Goal: Task Accomplishment & Management: Manage account settings

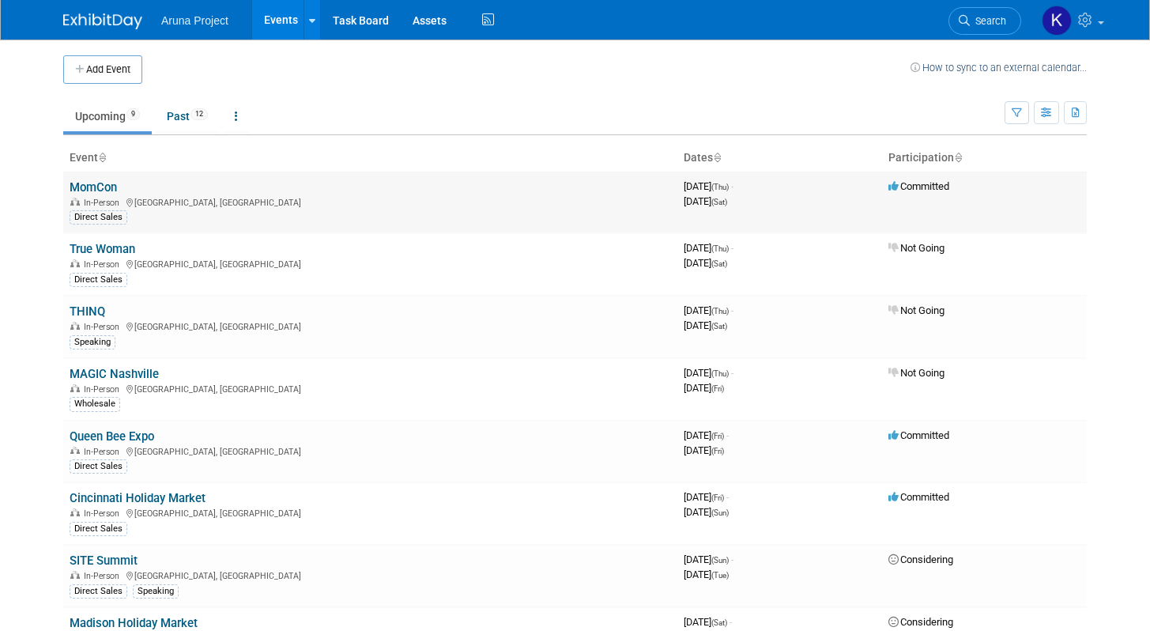
click at [86, 189] on link "MomCon" at bounding box center [93, 187] width 47 height 14
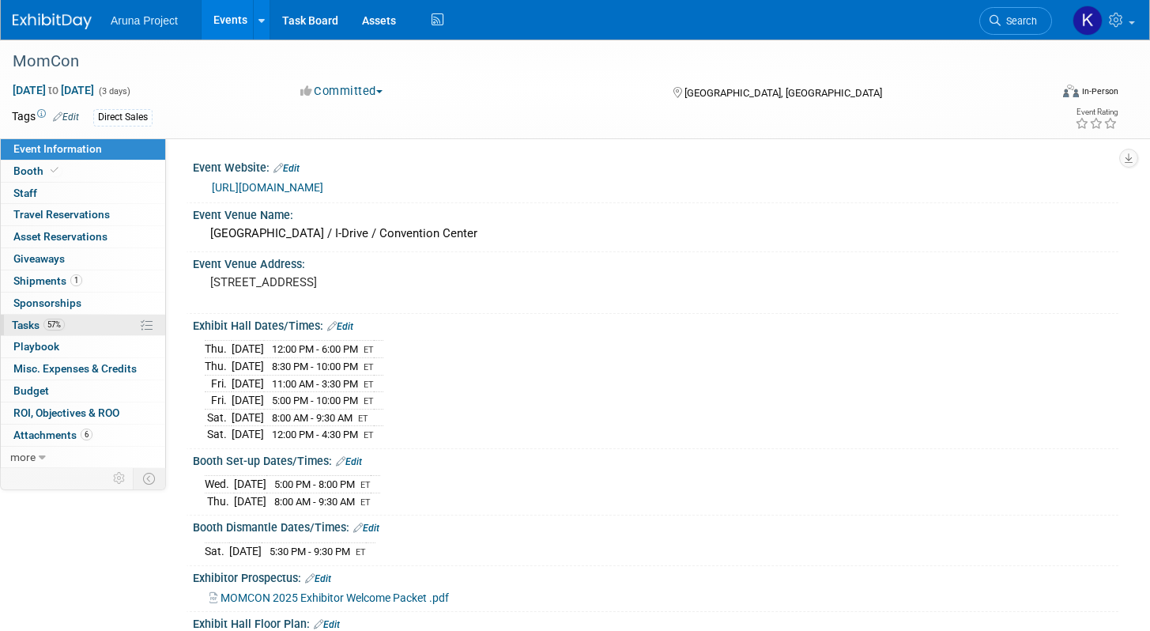
click at [119, 323] on link "57% Tasks 57%" at bounding box center [83, 325] width 164 height 21
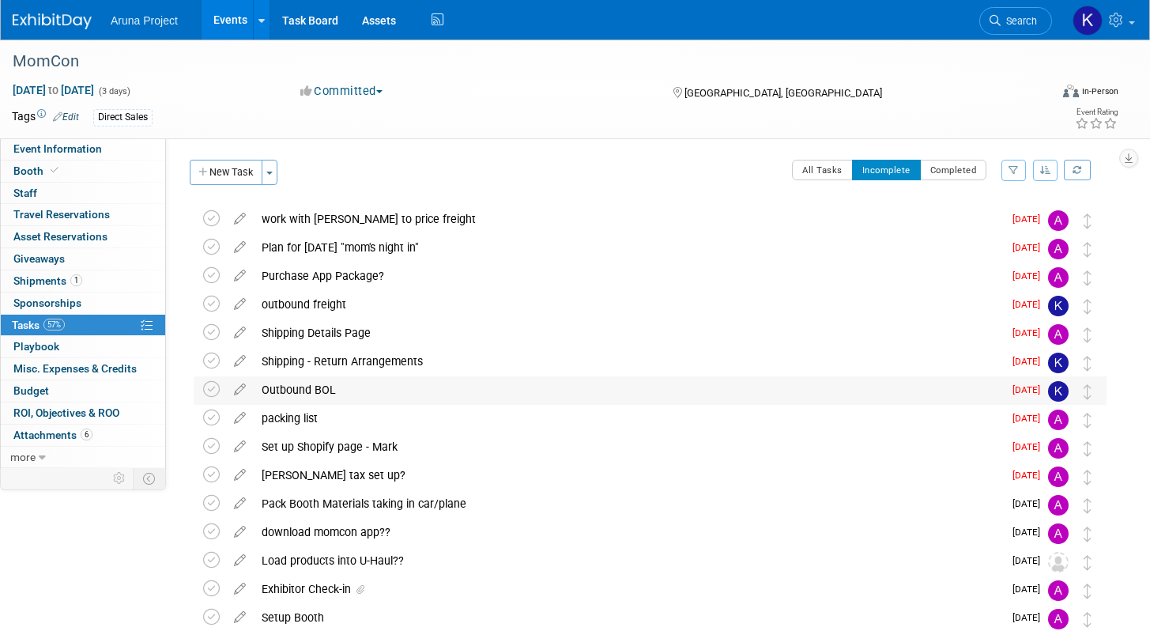
click at [319, 394] on div "Outbound BOL" at bounding box center [628, 389] width 749 height 27
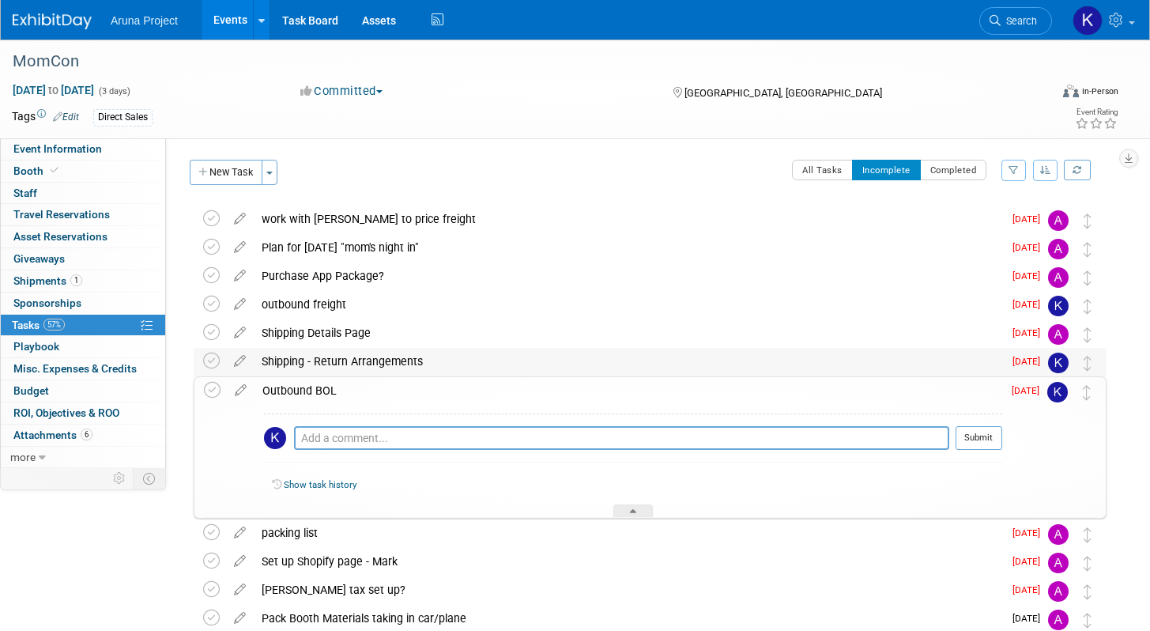
click at [312, 360] on div "Shipping - Return Arrangements" at bounding box center [628, 361] width 749 height 27
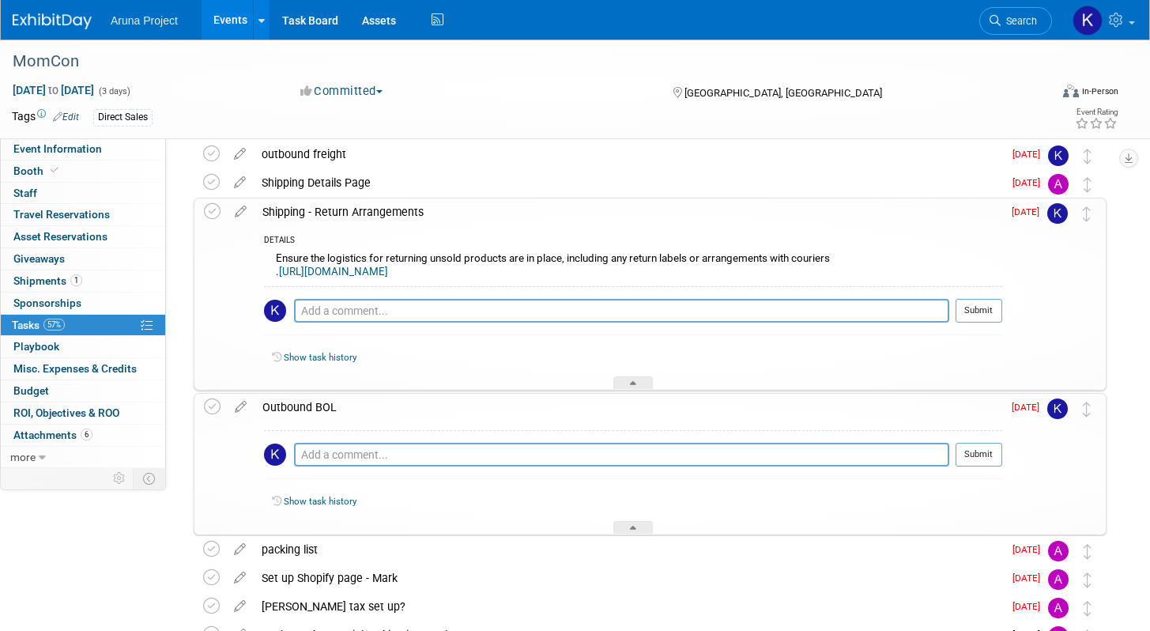
scroll to position [151, 0]
click at [150, 21] on span "Aruna Project" at bounding box center [144, 20] width 67 height 13
click at [147, 17] on span "Aruna Project" at bounding box center [144, 20] width 67 height 13
click at [73, 19] on img at bounding box center [52, 21] width 79 height 16
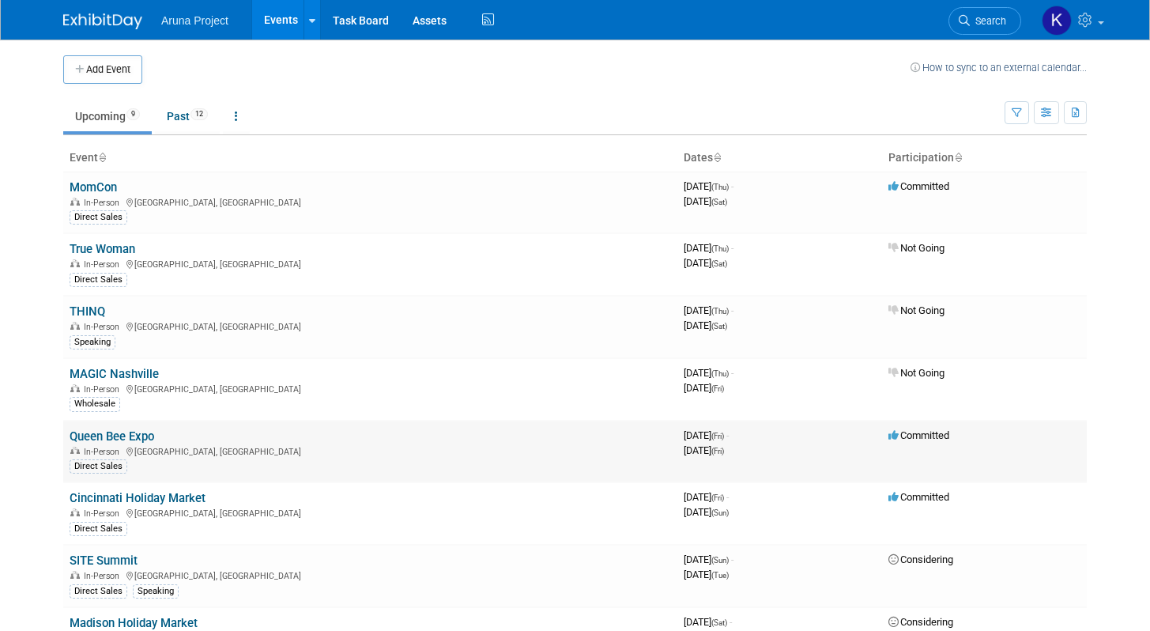
click at [137, 437] on link "Queen Bee Expo" at bounding box center [112, 436] width 85 height 14
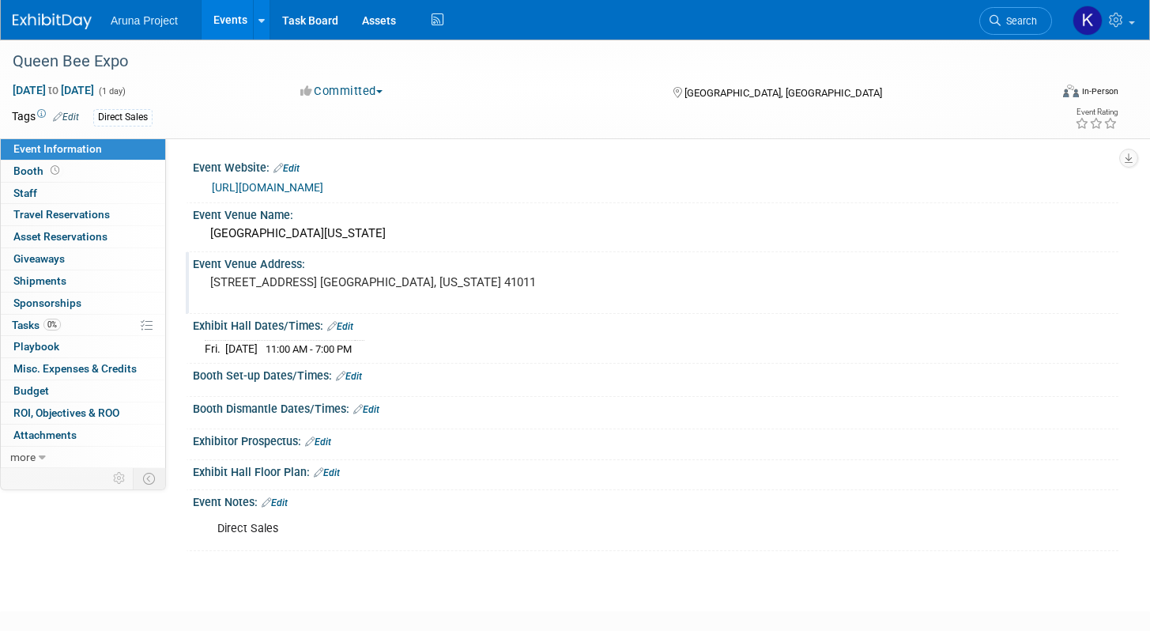
click at [260, 281] on pre "One West RiverCenter Blvd. Covington, Kentucky 41011" at bounding box center [385, 282] width 351 height 14
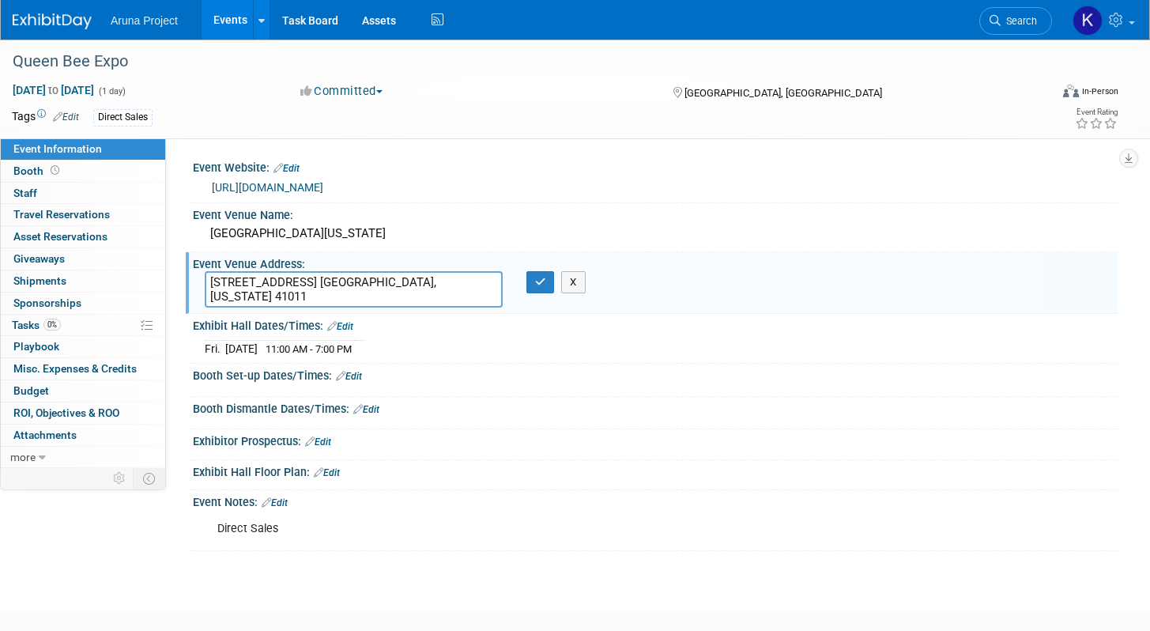
drag, startPoint x: 254, startPoint y: 296, endPoint x: 191, endPoint y: 281, distance: 64.2
click at [191, 281] on div "Event Venue Address: One West RiverCenter Blvd. Covington, Kentucky 41011 One W…" at bounding box center [652, 282] width 933 height 61
click at [323, 191] on link "https://flyingpigmarathon.com/queen-bee-half-marathon-weekend/event/bee-u-tique…" at bounding box center [267, 187] width 111 height 13
drag, startPoint x: 306, startPoint y: 284, endPoint x: 150, endPoint y: 283, distance: 155.7
click at [150, 283] on div "Event Information Event Info Booth Booth 0 Staff 0 Staff 0 Travel Reservations …" at bounding box center [575, 295] width 1150 height 511
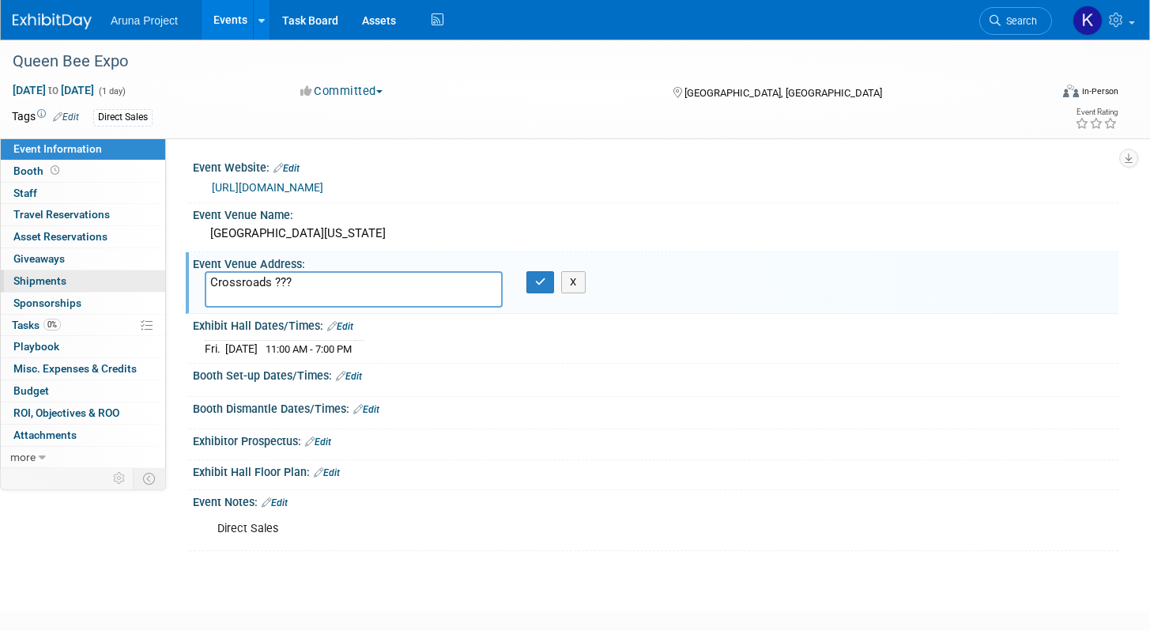
paste textarea "3500 Madison Rd, Cincinnati, OH 45209"
click at [210, 286] on textarea "3500 Madison Rd, Cincinnati, OH 45209" at bounding box center [354, 289] width 298 height 36
type textarea "Crossroads Oakley - 3500 Madison Rd, Cincinnati, OH 45209"
click at [533, 279] on button "button" at bounding box center [540, 282] width 28 height 22
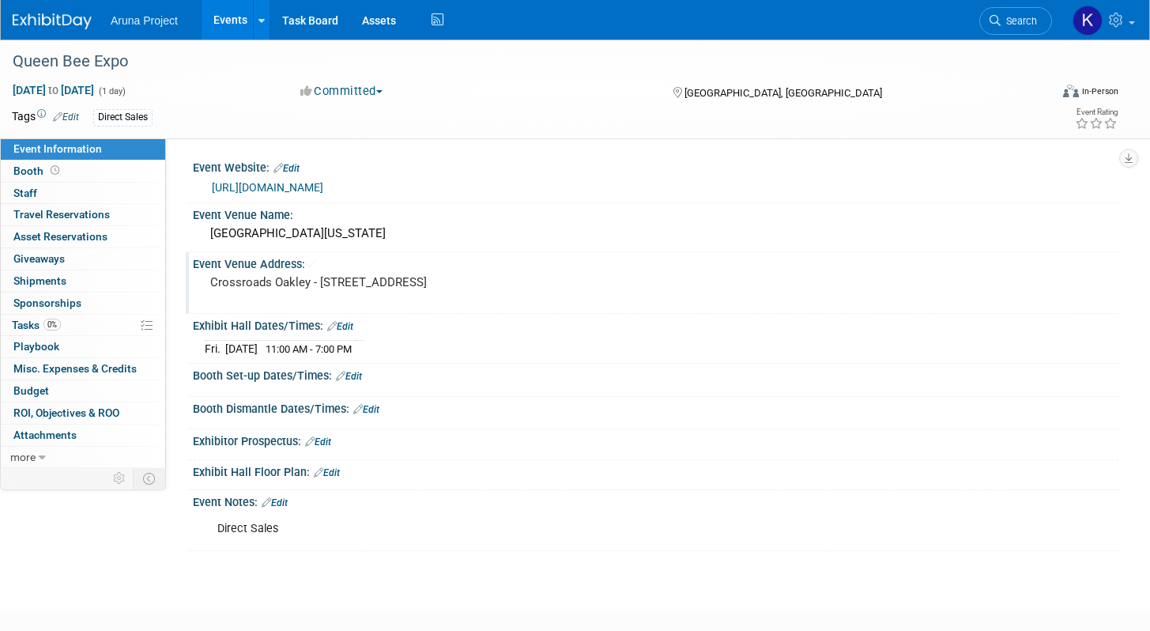
click at [336, 330] on icon at bounding box center [331, 326] width 9 height 10
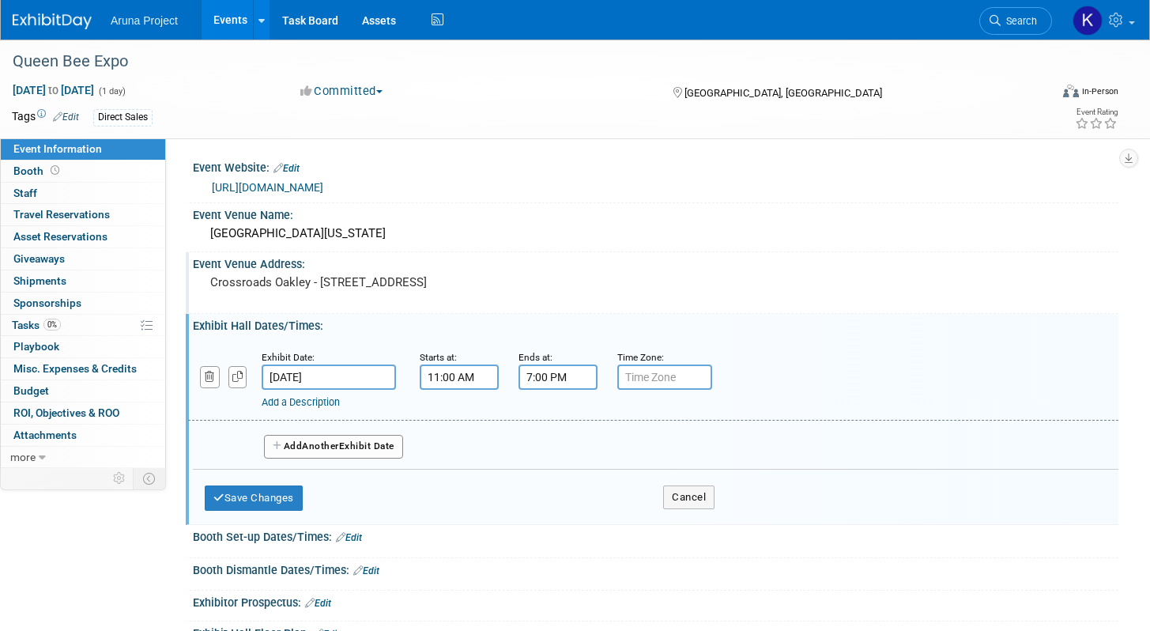
click at [456, 379] on input "11:00 AM" at bounding box center [459, 376] width 79 height 25
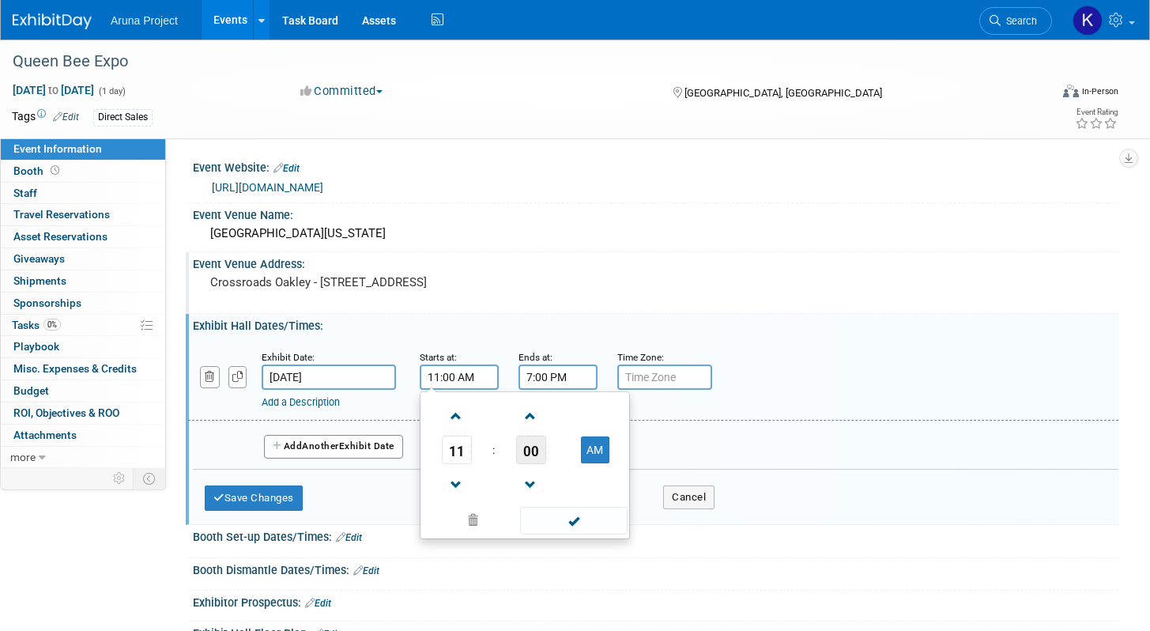
click at [530, 448] on span "00" at bounding box center [531, 450] width 30 height 28
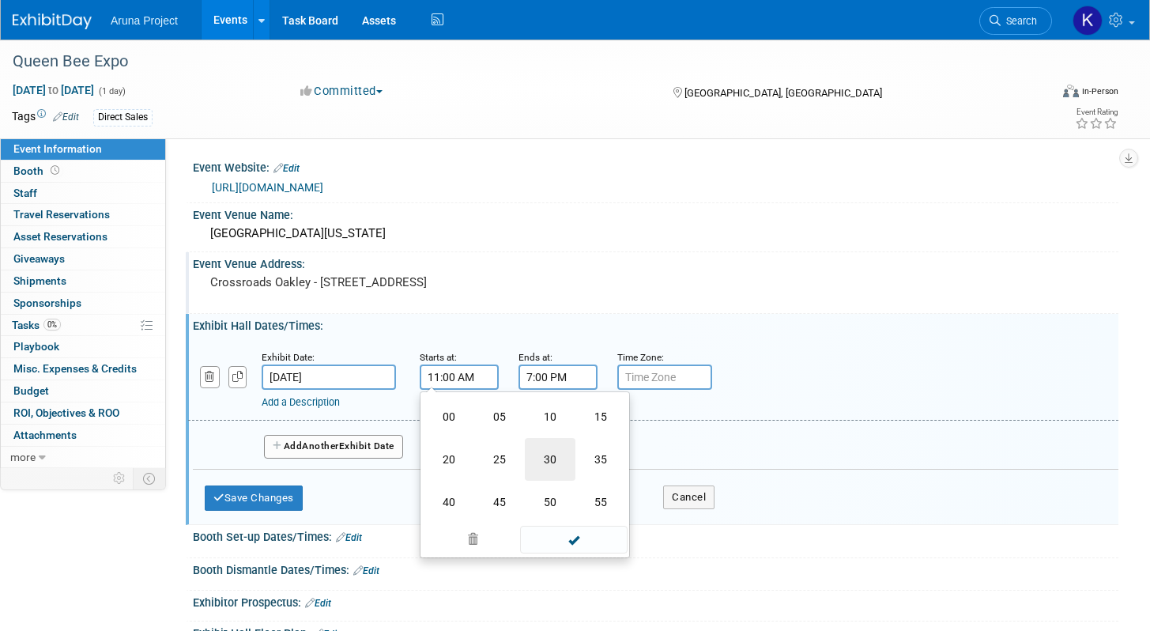
click at [551, 455] on td "30" at bounding box center [550, 459] width 51 height 43
type input "11:30 AM"
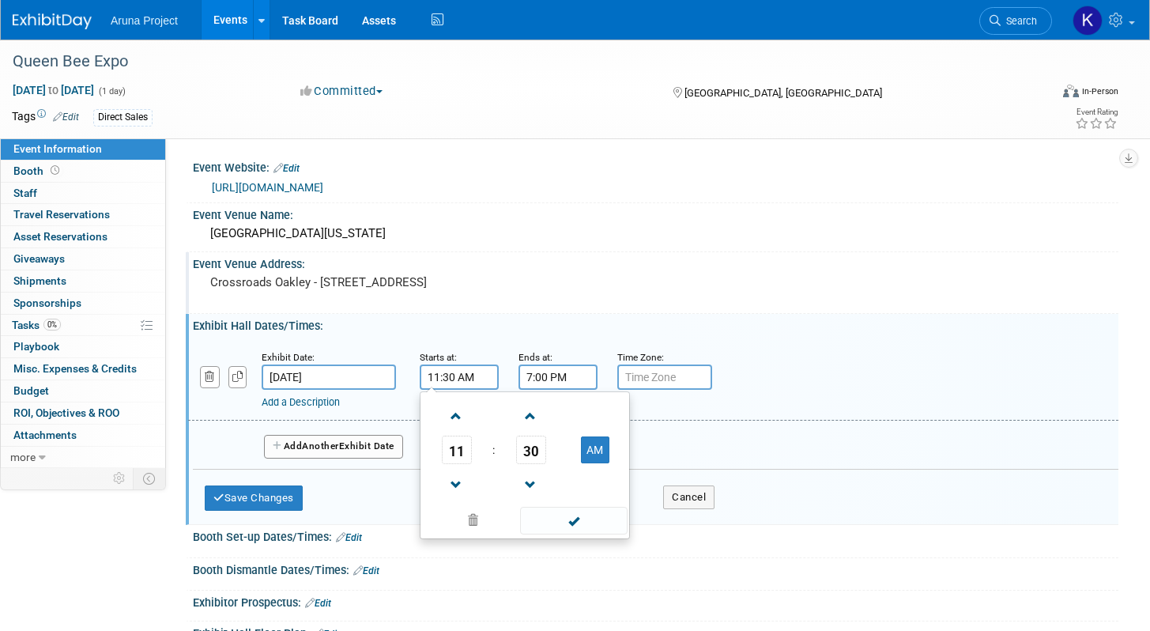
click at [536, 378] on input "7:00 PM" at bounding box center [558, 376] width 79 height 25
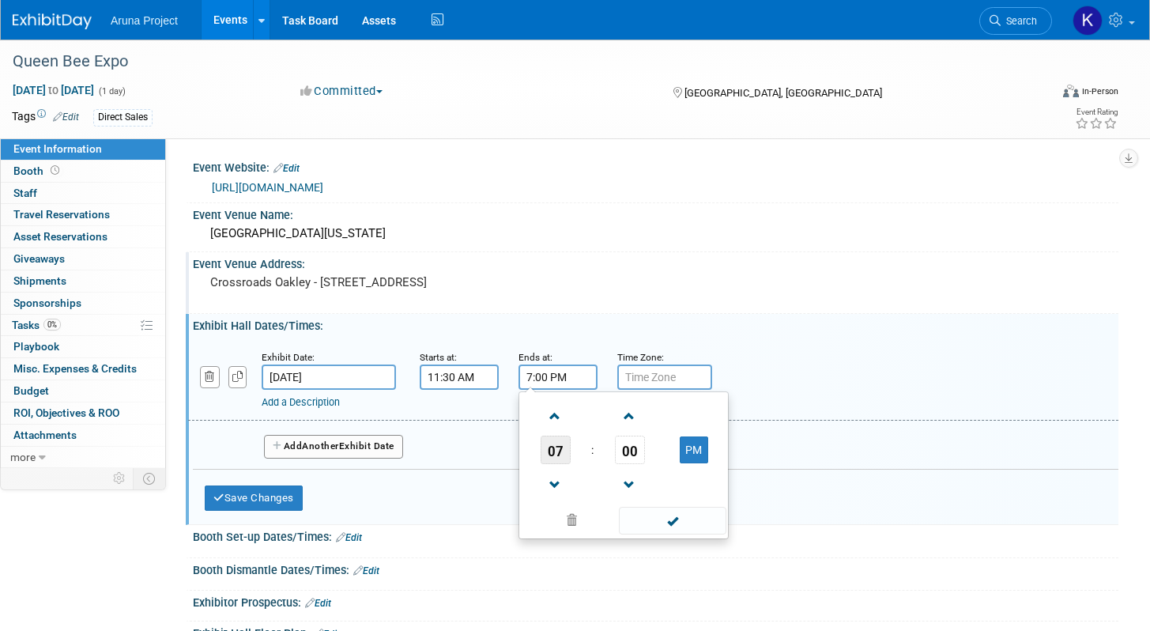
click at [561, 447] on span "07" at bounding box center [556, 450] width 30 height 28
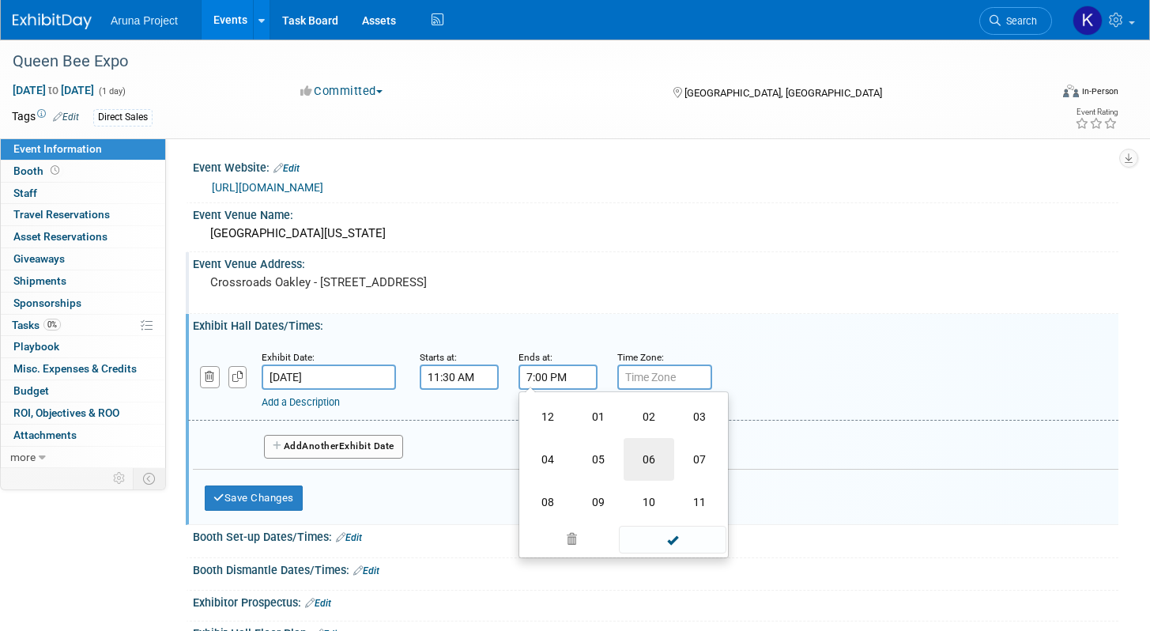
click at [643, 463] on td "06" at bounding box center [649, 459] width 51 height 43
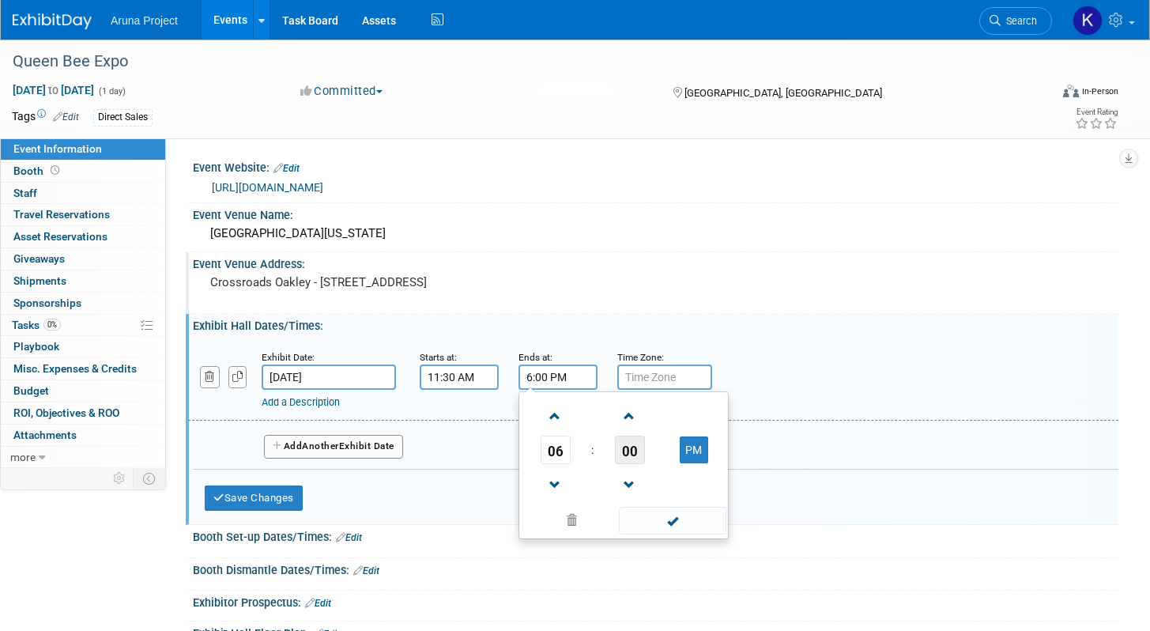
click at [630, 460] on span "00" at bounding box center [630, 450] width 30 height 28
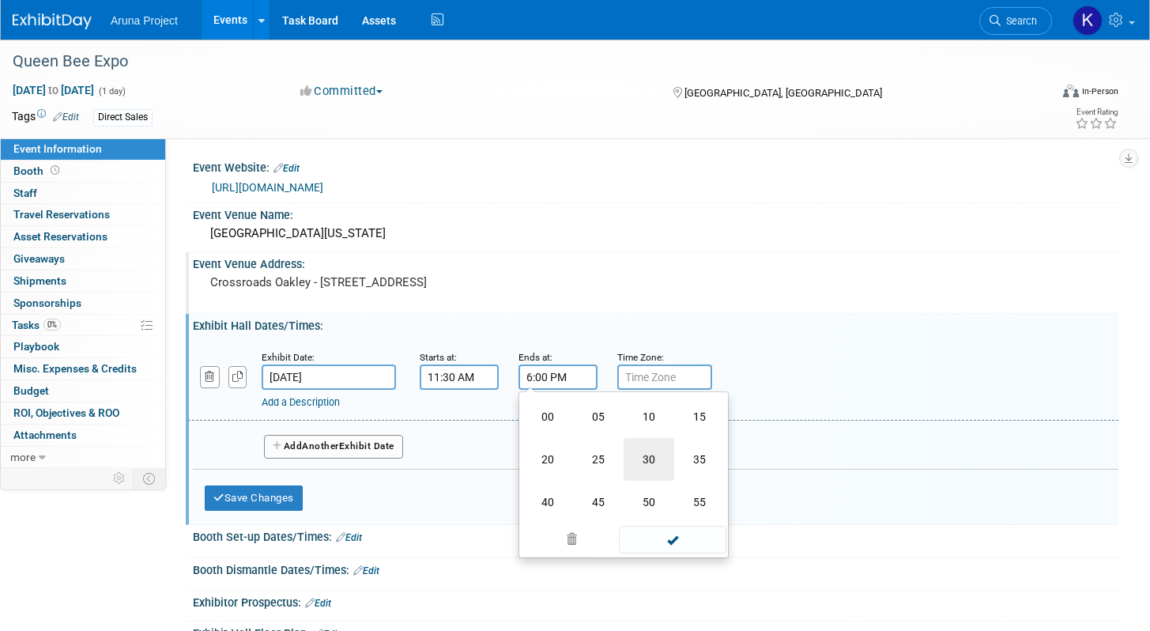
click at [646, 462] on td "30" at bounding box center [649, 459] width 51 height 43
type input "6:30 PM"
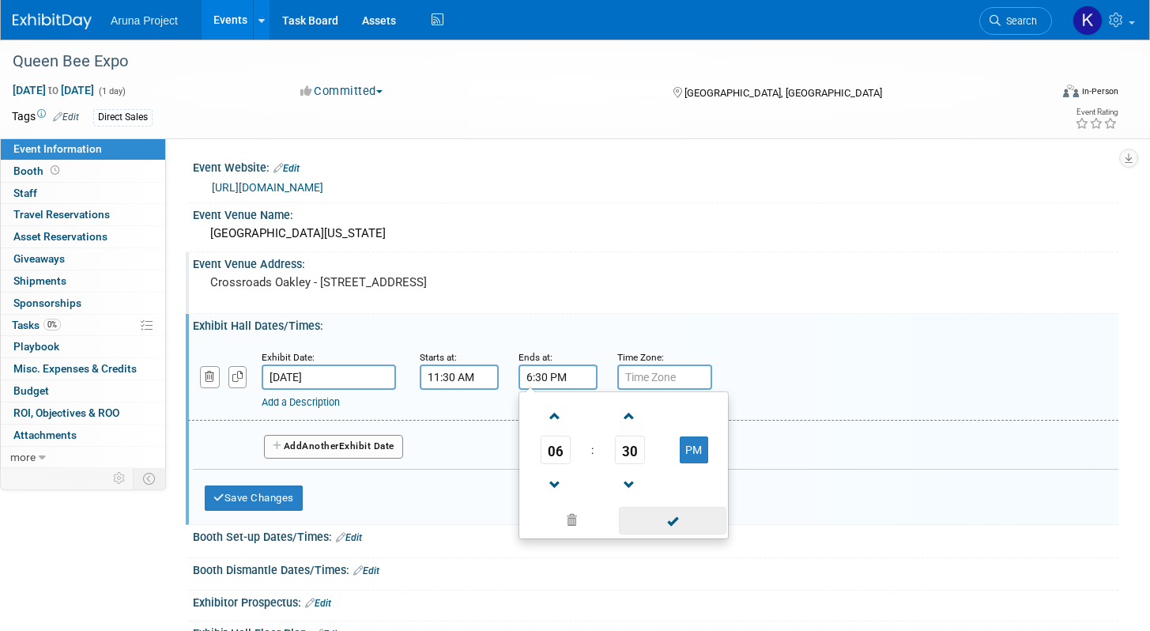
click at [658, 519] on span at bounding box center [672, 521] width 107 height 28
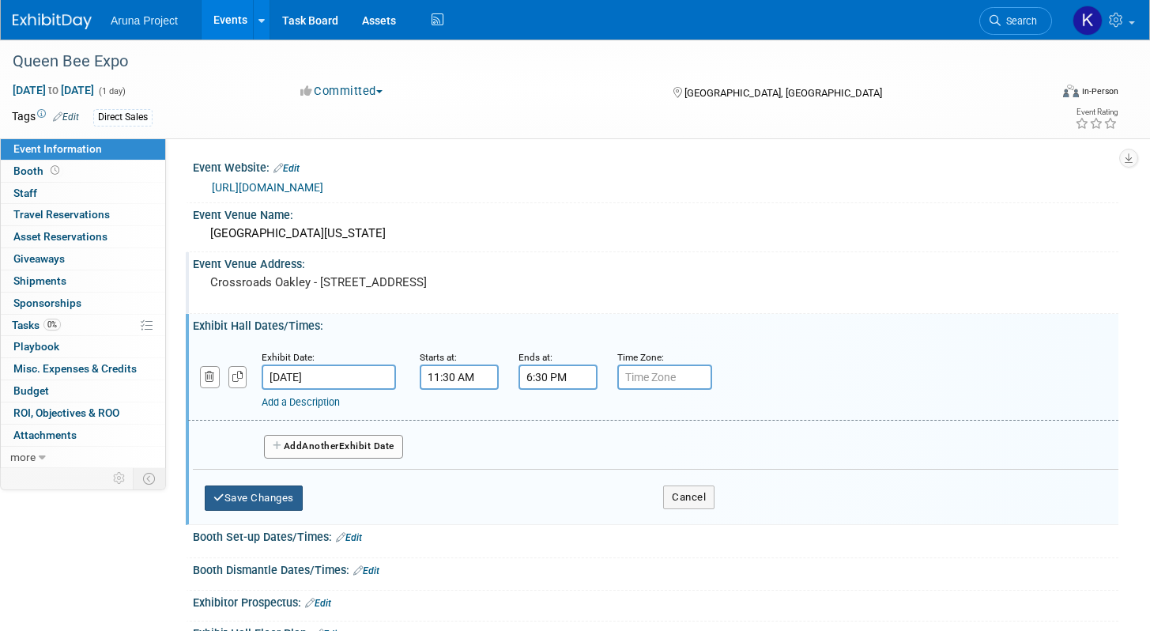
click at [282, 503] on button "Save Changes" at bounding box center [254, 497] width 98 height 25
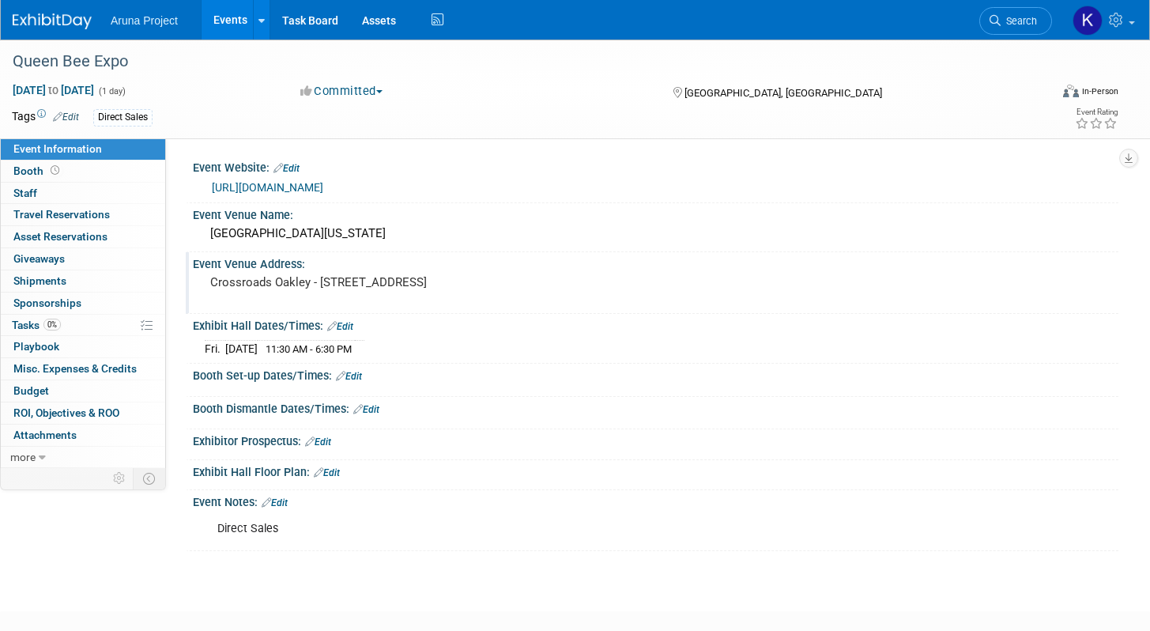
click at [69, 26] on img at bounding box center [52, 21] width 79 height 16
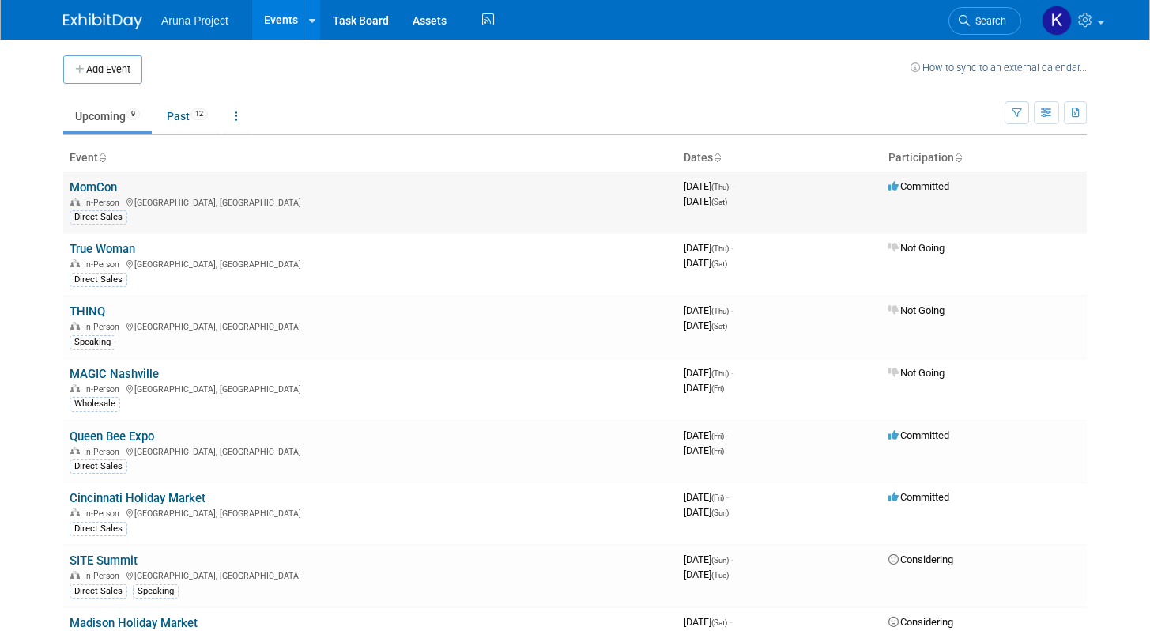
click at [99, 192] on link "MomCon" at bounding box center [93, 187] width 47 height 14
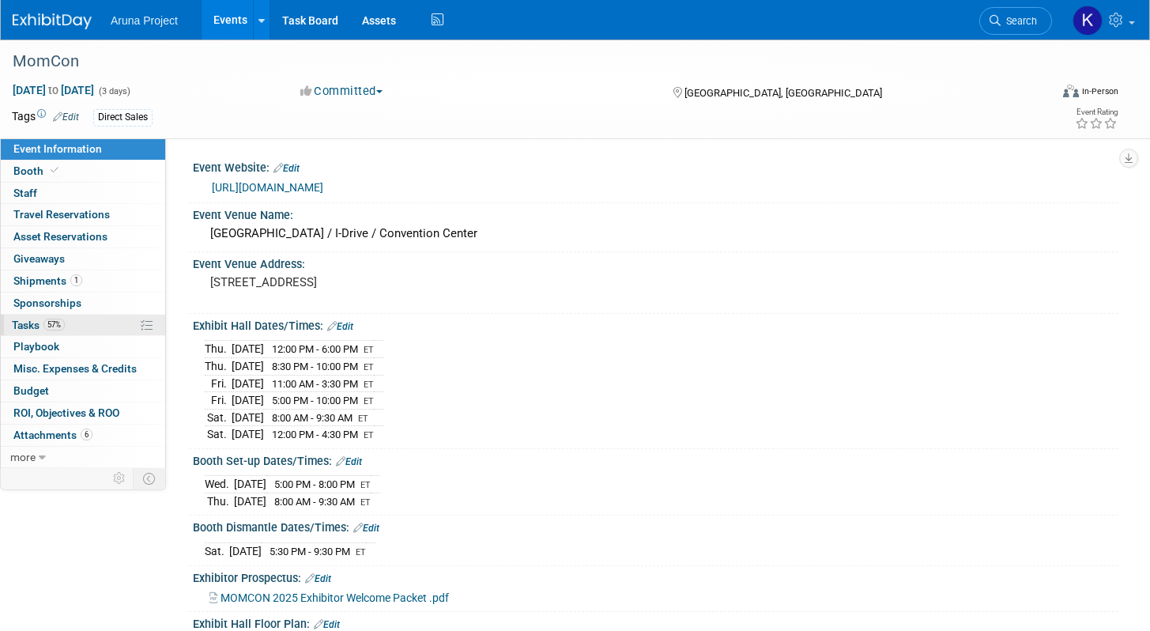
click at [94, 326] on link "57% Tasks 57%" at bounding box center [83, 325] width 164 height 21
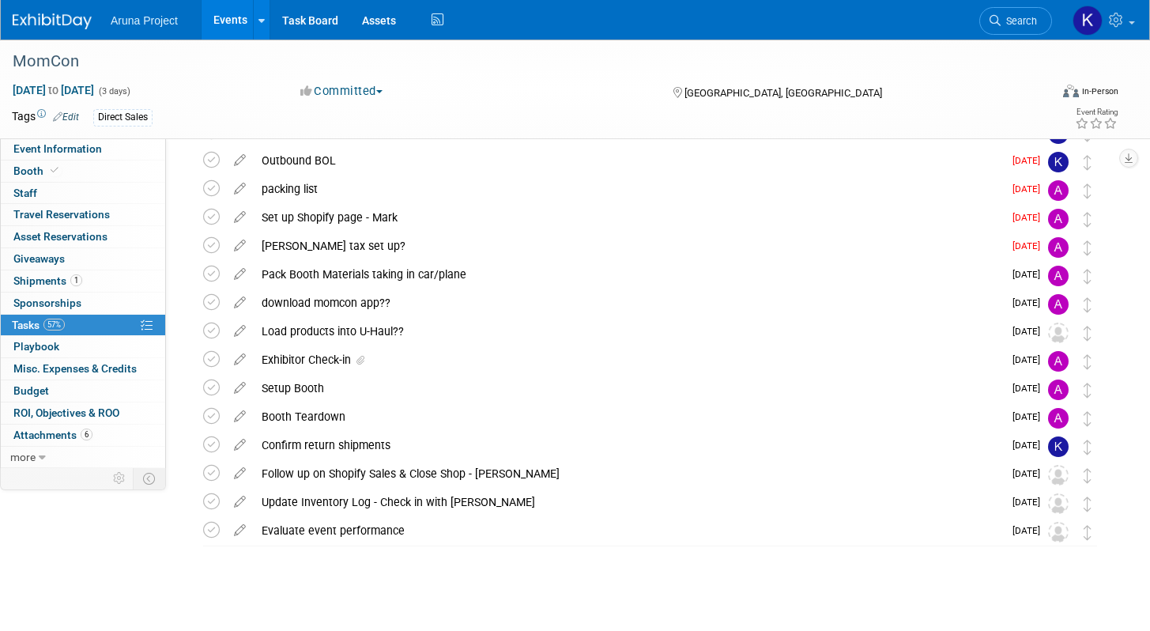
scroll to position [240, 0]
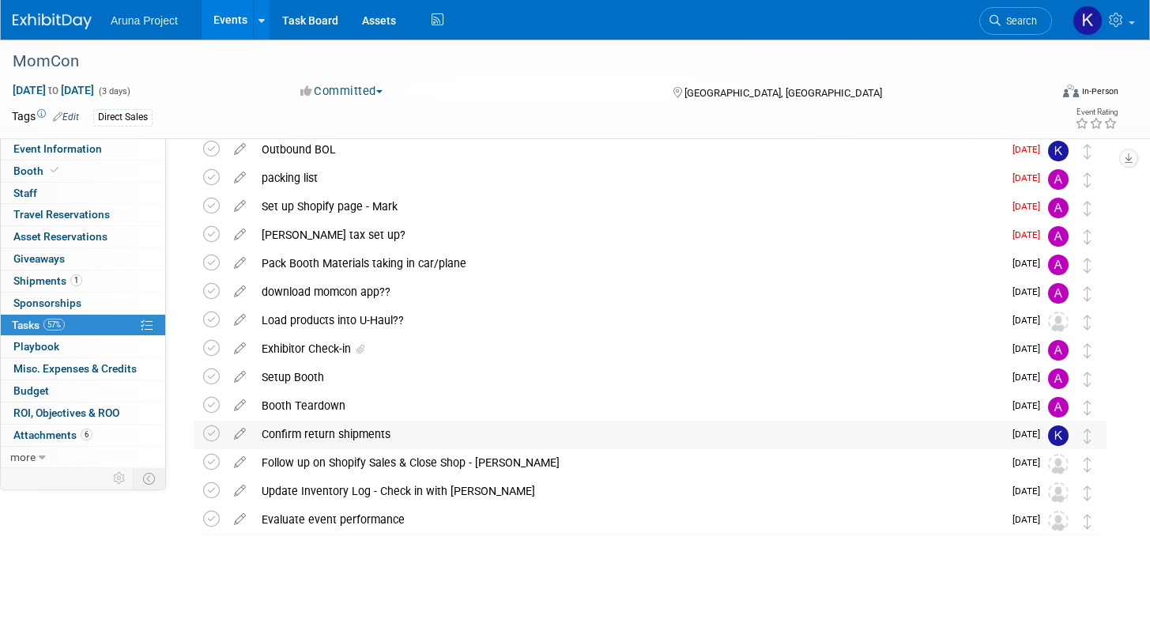
click at [463, 443] on div "Confirm return shipments" at bounding box center [628, 434] width 749 height 27
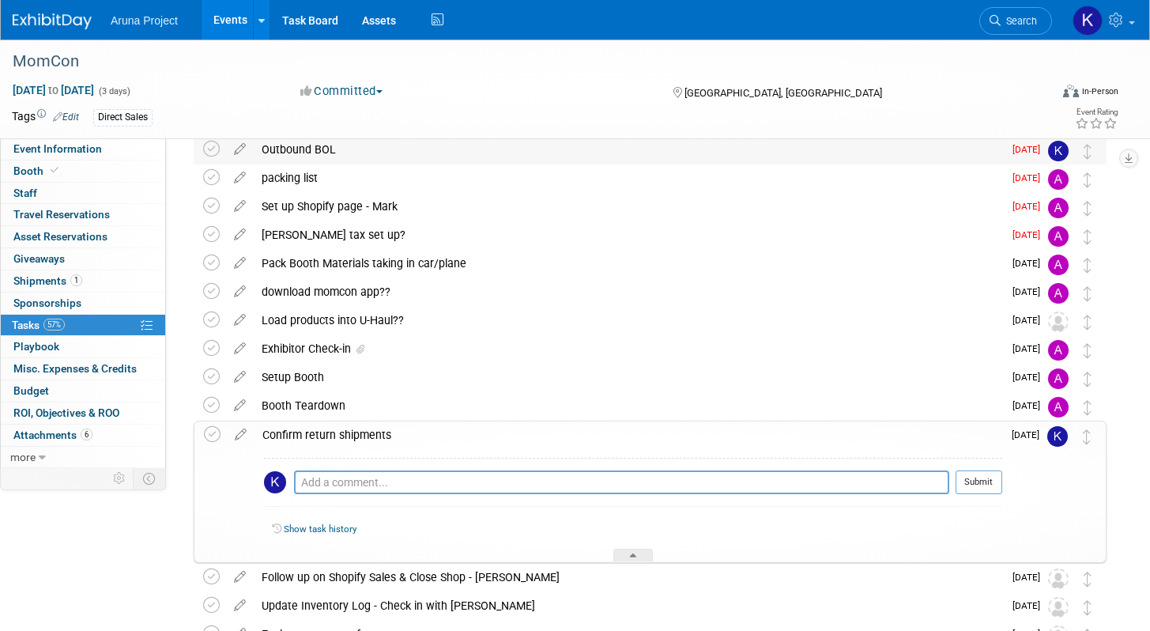
click at [399, 159] on div "Outbound BOL" at bounding box center [628, 149] width 749 height 27
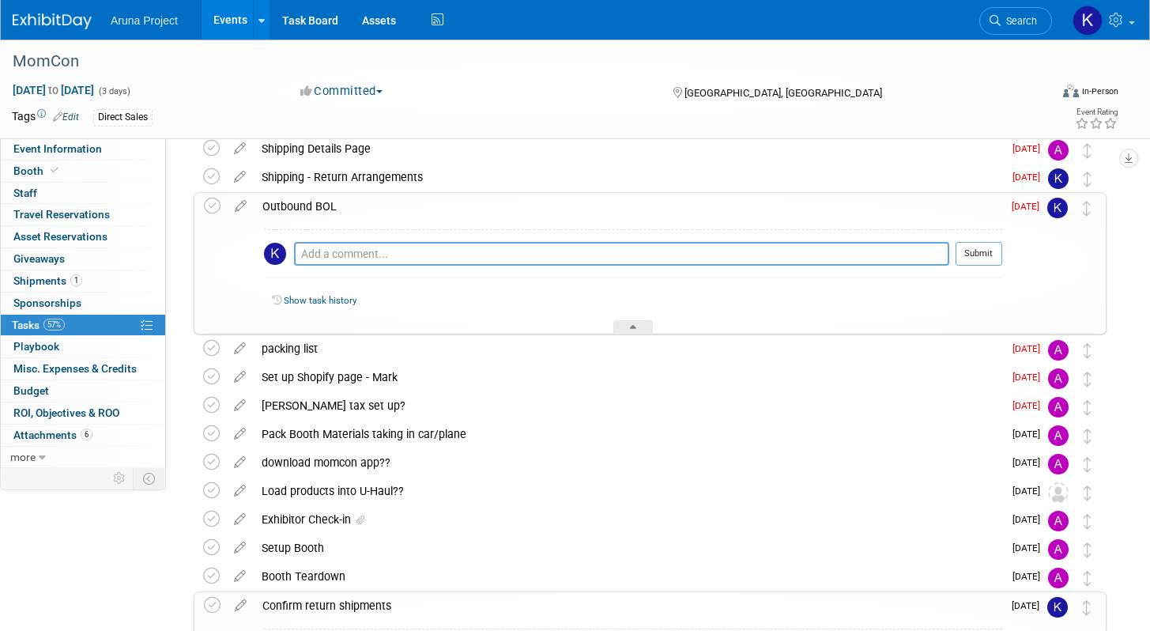
scroll to position [183, 0]
click at [477, 182] on div "Shipping - Return Arrangements" at bounding box center [628, 178] width 749 height 27
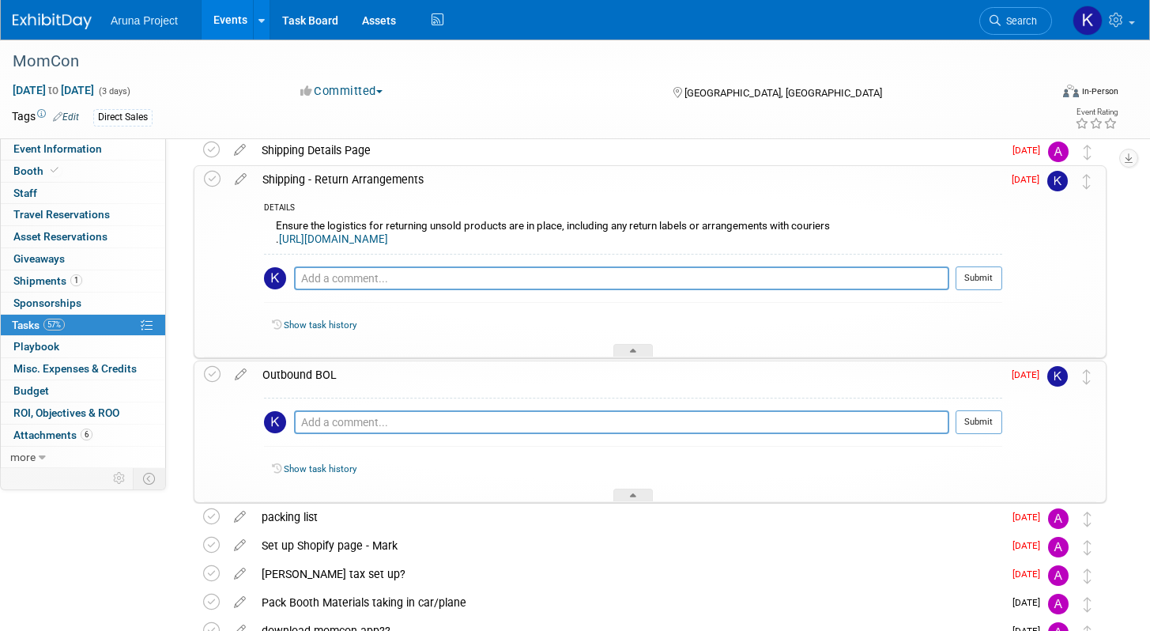
click at [388, 240] on link "[URL][DOMAIN_NAME]" at bounding box center [333, 239] width 109 height 12
click at [57, 146] on span "Event Information" at bounding box center [57, 148] width 89 height 13
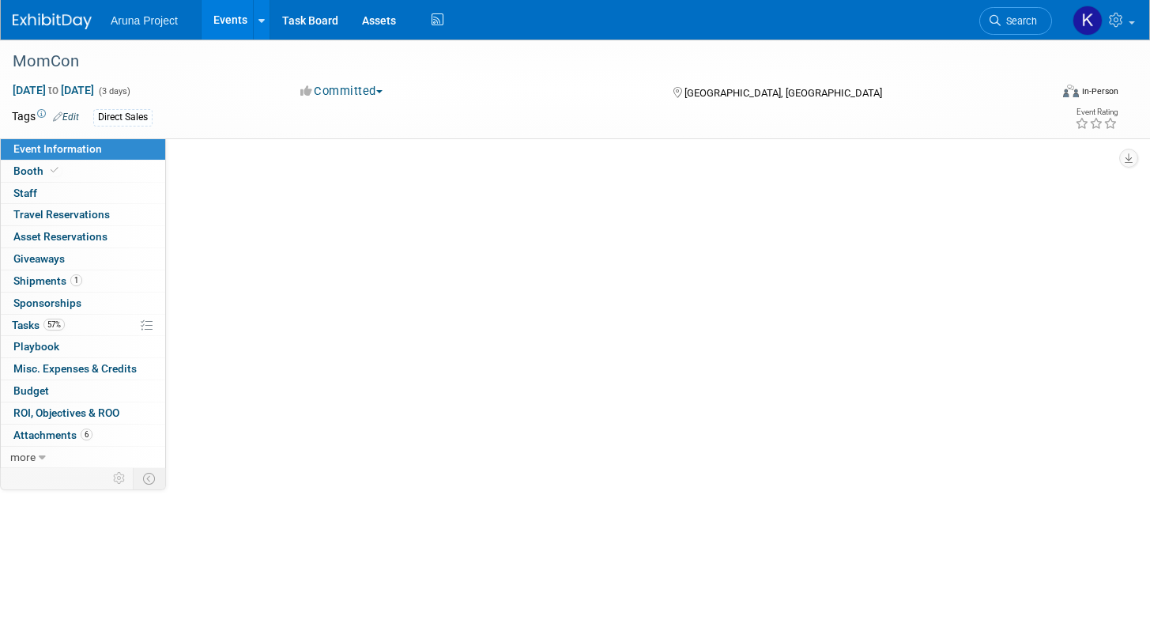
scroll to position [0, 0]
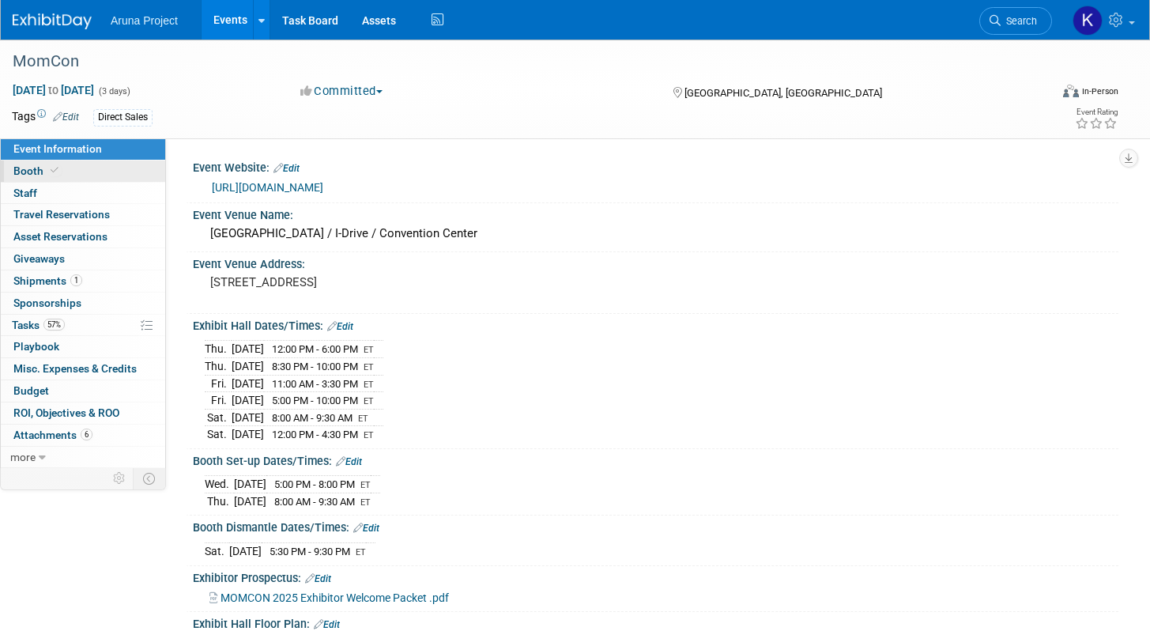
click at [45, 173] on span "Booth" at bounding box center [37, 170] width 48 height 13
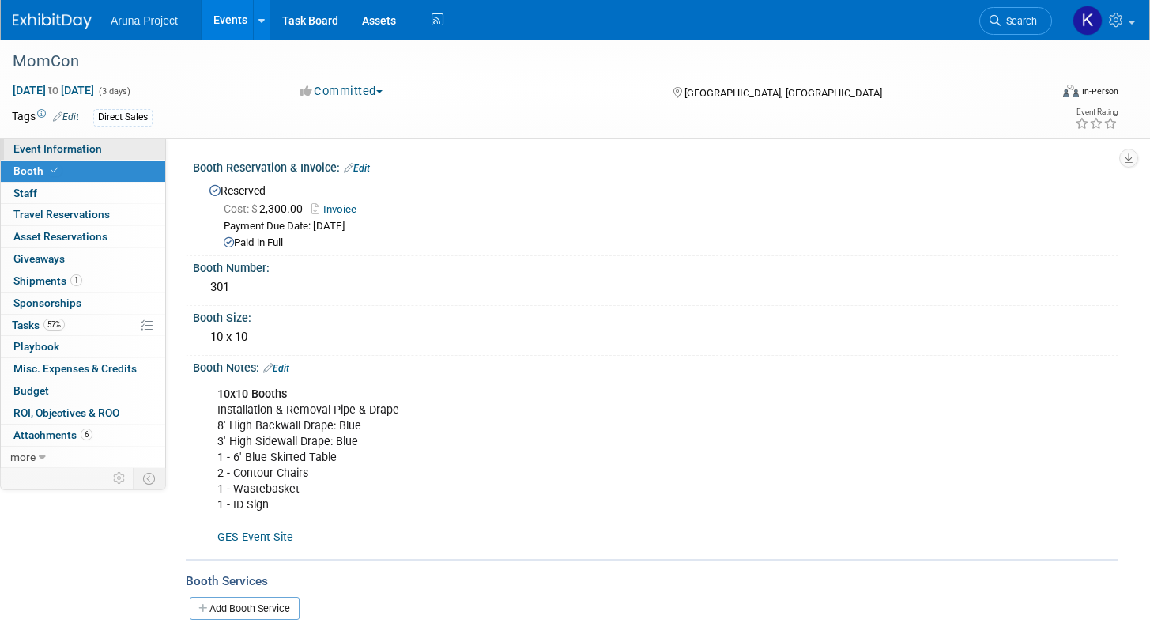
click at [67, 155] on span "Event Information" at bounding box center [57, 148] width 89 height 13
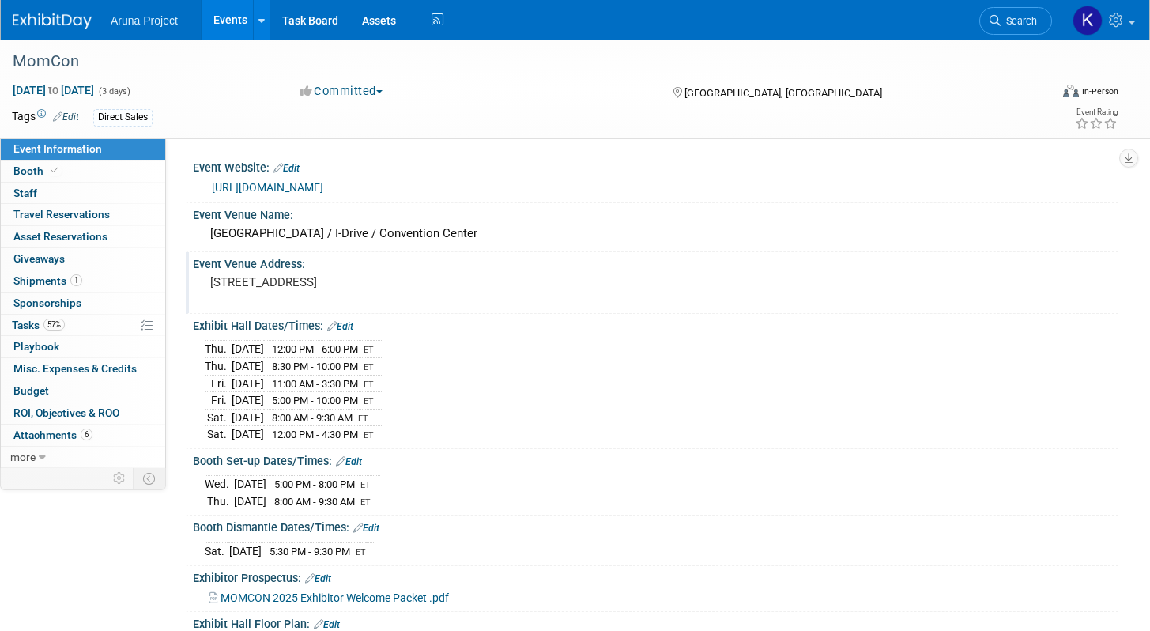
click at [300, 284] on pre "[STREET_ADDRESS]" at bounding box center [385, 282] width 351 height 14
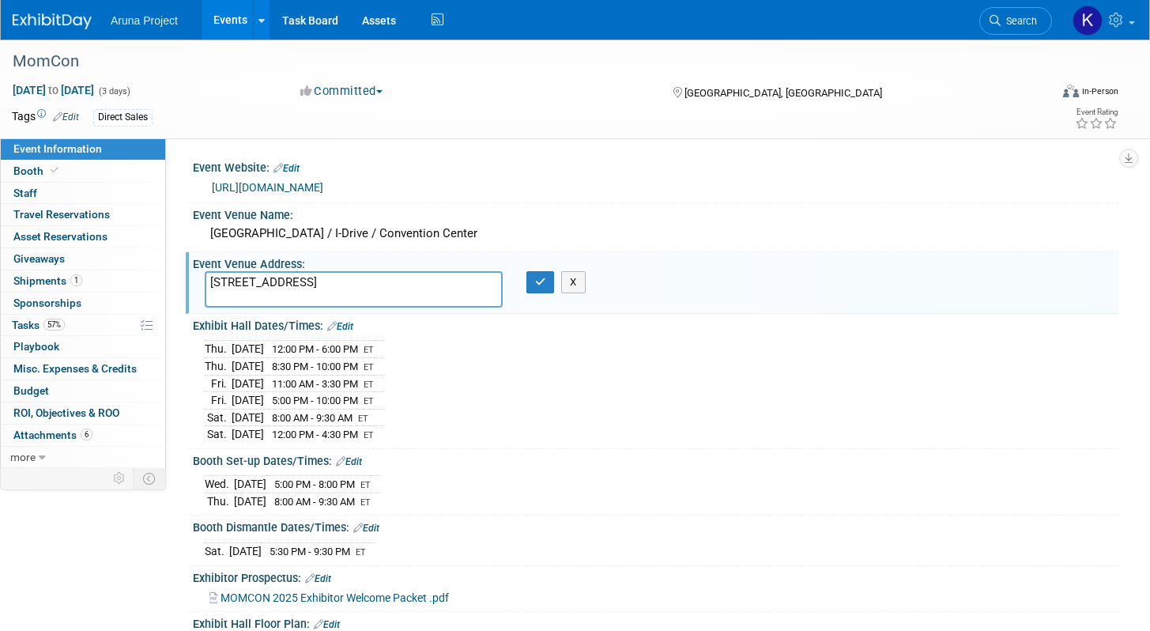
drag, startPoint x: 463, startPoint y: 280, endPoint x: 177, endPoint y: 279, distance: 286.2
click at [177, 279] on div "Event Website: Edit [URL][DOMAIN_NAME] Event Venue Name: [GEOGRAPHIC_DATA] / I-…" at bounding box center [642, 303] width 953 height 330
click at [543, 187] on div "[URL][DOMAIN_NAME]" at bounding box center [659, 188] width 895 height 18
click at [353, 284] on textarea "[STREET_ADDRESS]" at bounding box center [354, 289] width 298 height 36
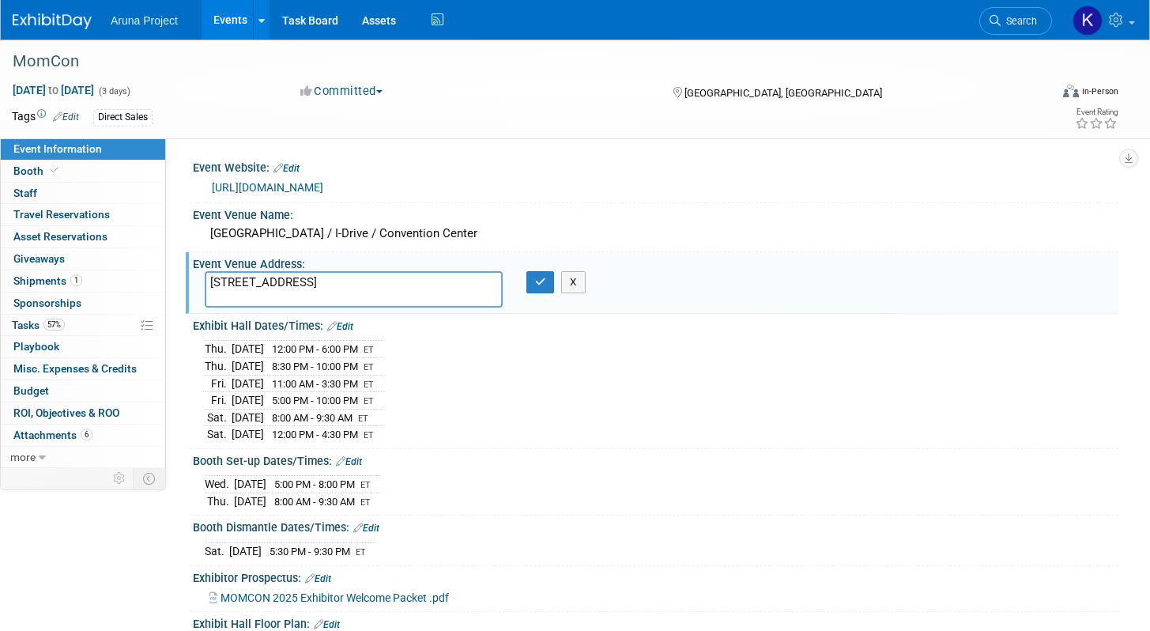
click at [353, 284] on textarea "[STREET_ADDRESS]" at bounding box center [354, 289] width 298 height 36
click at [426, 182] on div "[URL][DOMAIN_NAME]" at bounding box center [659, 188] width 895 height 18
click at [29, 68] on div "MomCon" at bounding box center [515, 61] width 1017 height 28
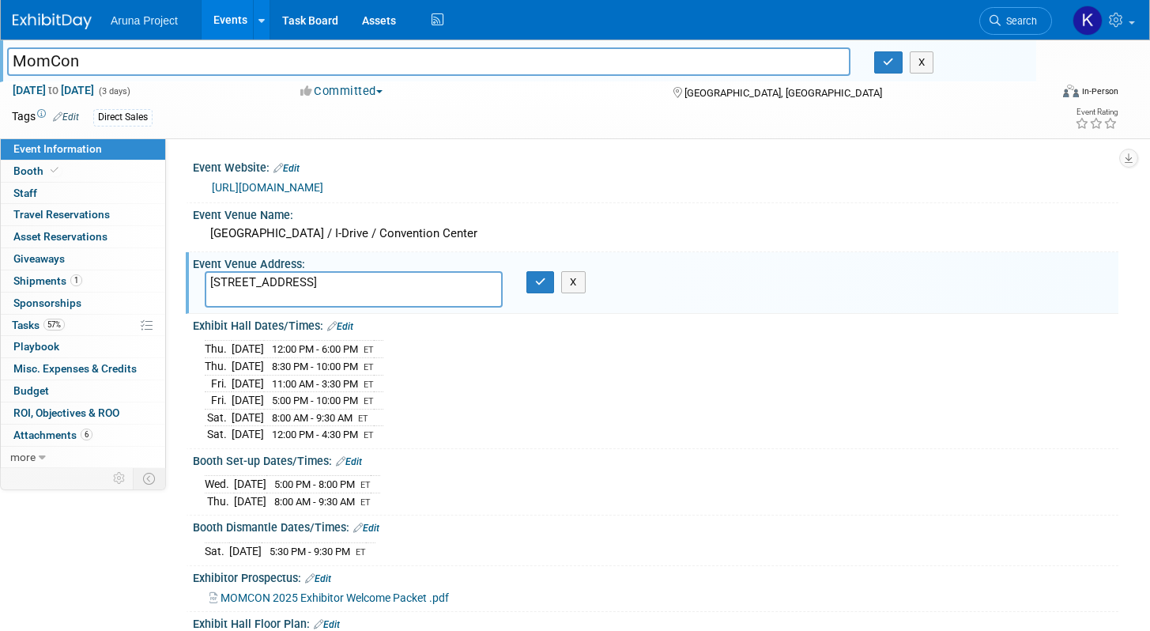
click at [58, 151] on span "Event Information" at bounding box center [57, 148] width 89 height 13
